Goal: Task Accomplishment & Management: Manage account settings

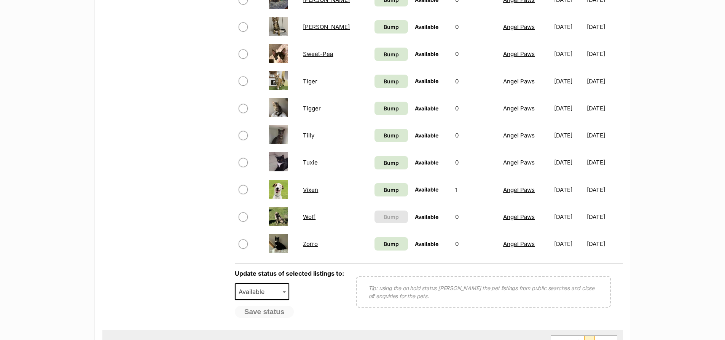
scroll to position [419, 0]
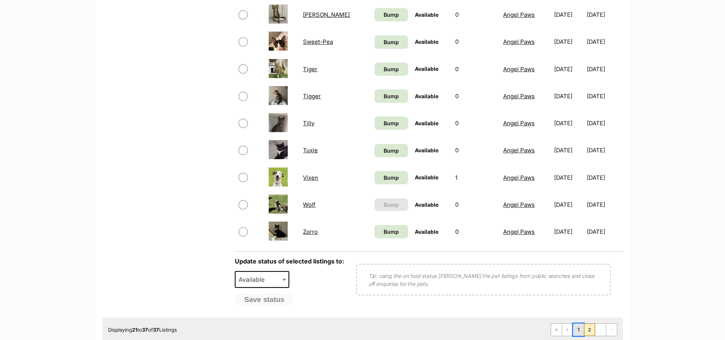
click at [579, 330] on link "1" at bounding box center [578, 330] width 11 height 12
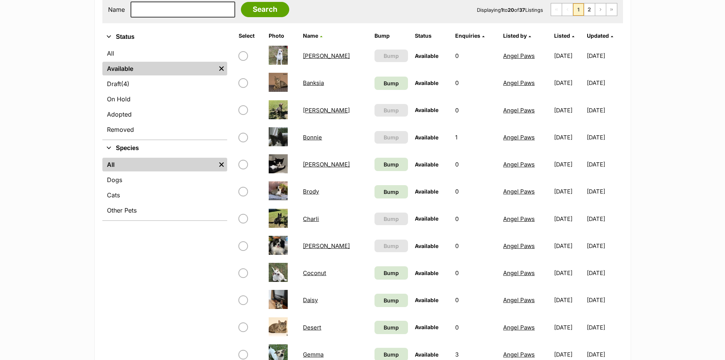
scroll to position [152, 0]
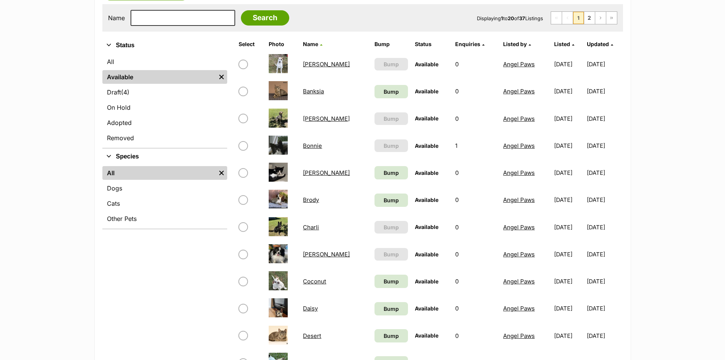
click at [245, 202] on input "checkbox" at bounding box center [243, 199] width 9 height 9
checkbox input "true"
click at [242, 255] on input "checkbox" at bounding box center [243, 254] width 9 height 9
checkbox input "true"
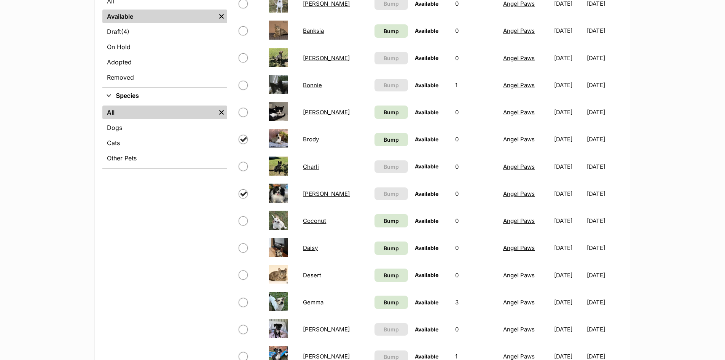
scroll to position [190, 0]
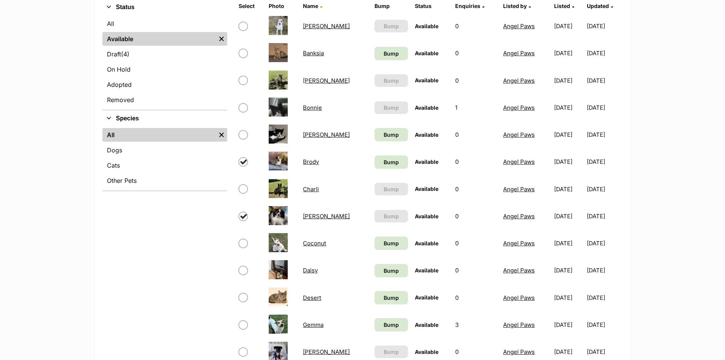
click at [242, 107] on input "checkbox" at bounding box center [243, 107] width 9 height 9
checkbox input "true"
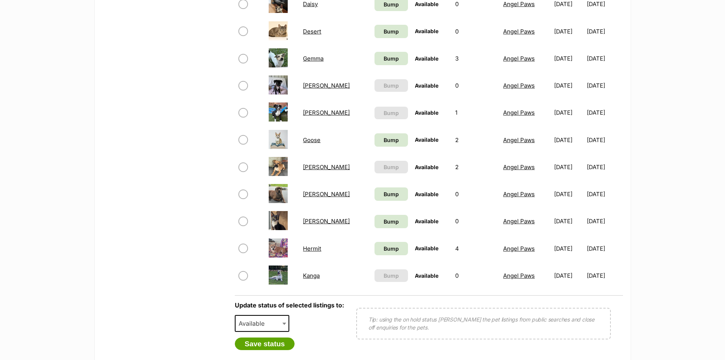
scroll to position [571, 0]
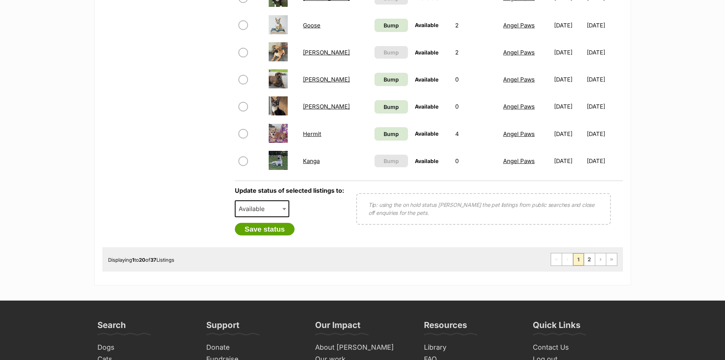
click at [252, 209] on span "Available" at bounding box center [254, 208] width 37 height 11
select select "rehomed"
click at [254, 230] on button "Save status" at bounding box center [265, 229] width 60 height 13
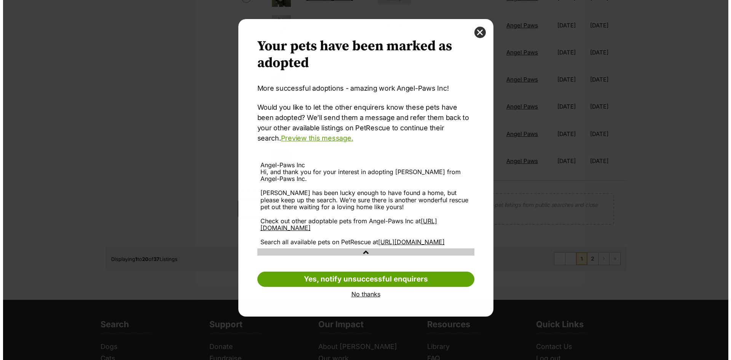
scroll to position [0, 0]
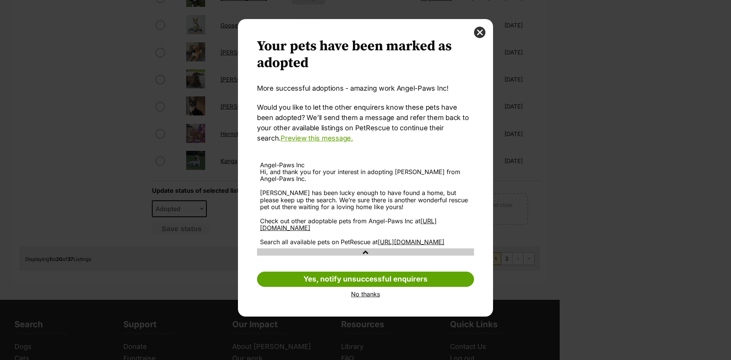
click at [361, 297] on link "No thanks" at bounding box center [365, 293] width 217 height 7
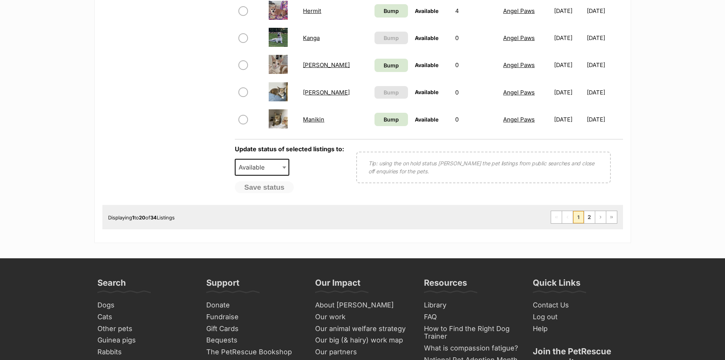
scroll to position [571, 0]
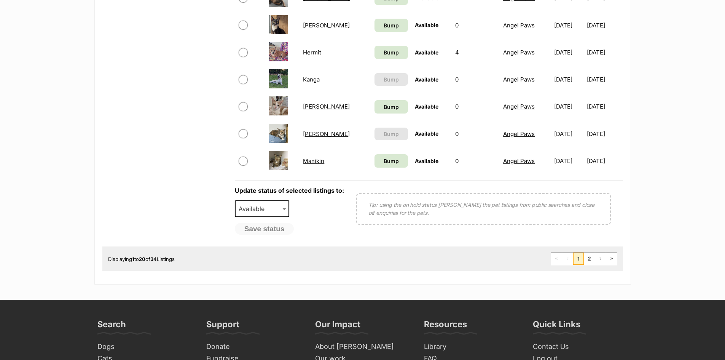
click at [257, 161] on span at bounding box center [250, 160] width 23 height 9
click at [244, 162] on input "checkbox" at bounding box center [243, 160] width 9 height 9
checkbox input "true"
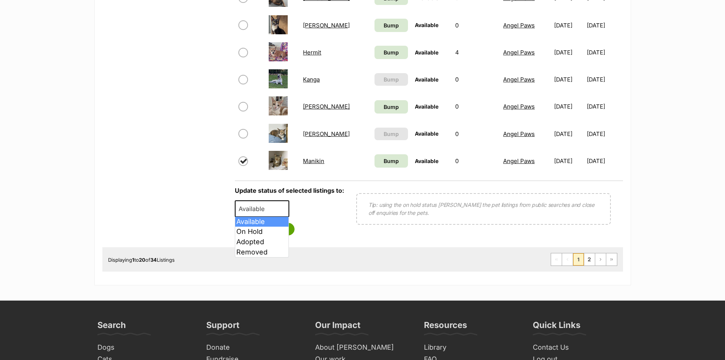
click at [247, 205] on span "Available" at bounding box center [254, 208] width 37 height 11
select select "rehomed"
click at [258, 225] on button "Save status" at bounding box center [265, 229] width 60 height 13
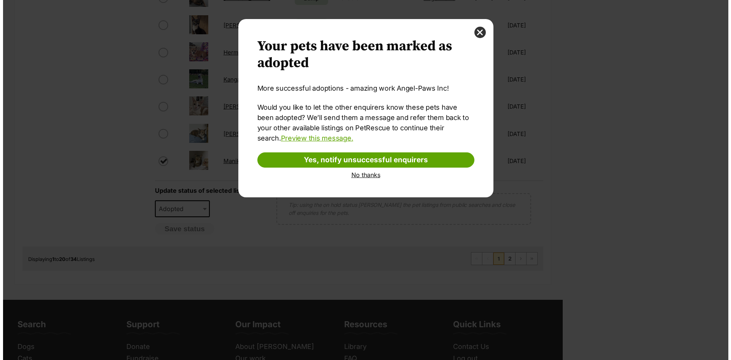
scroll to position [0, 0]
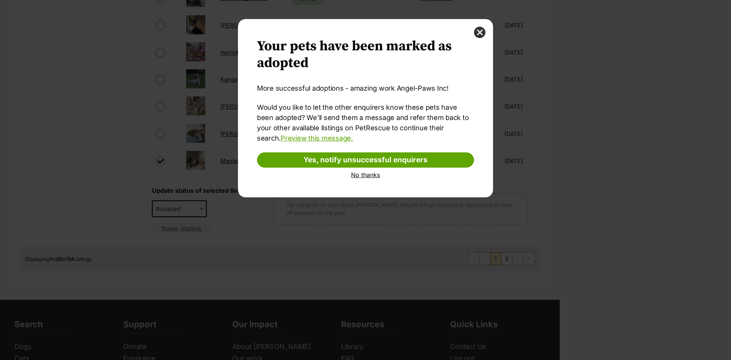
click at [370, 176] on link "No thanks" at bounding box center [365, 174] width 217 height 7
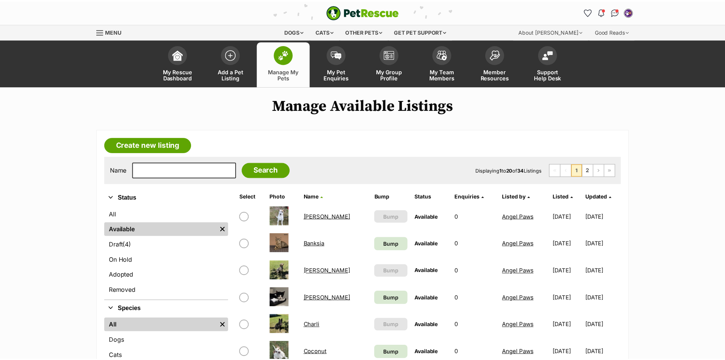
scroll to position [571, 0]
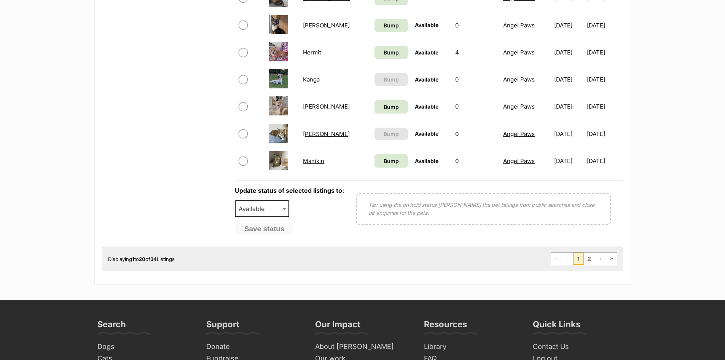
click at [319, 160] on link "Manikin" at bounding box center [313, 160] width 21 height 7
